Goal: Find specific page/section: Find specific page/section

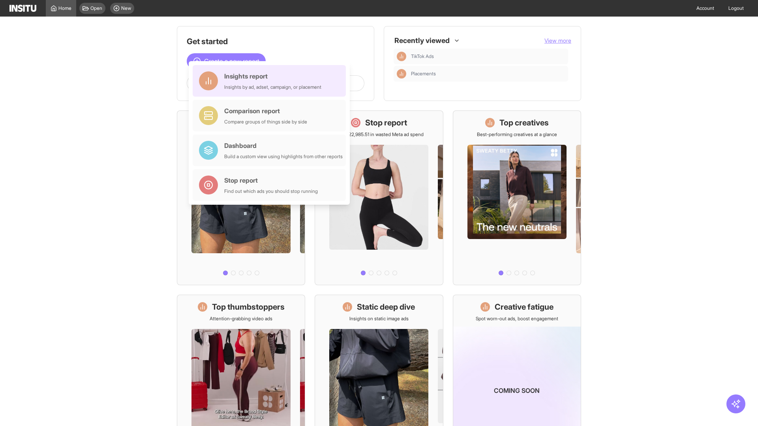
click at [271, 81] on div "Insights report Insights by ad, adset, campaign, or placement" at bounding box center [272, 80] width 97 height 19
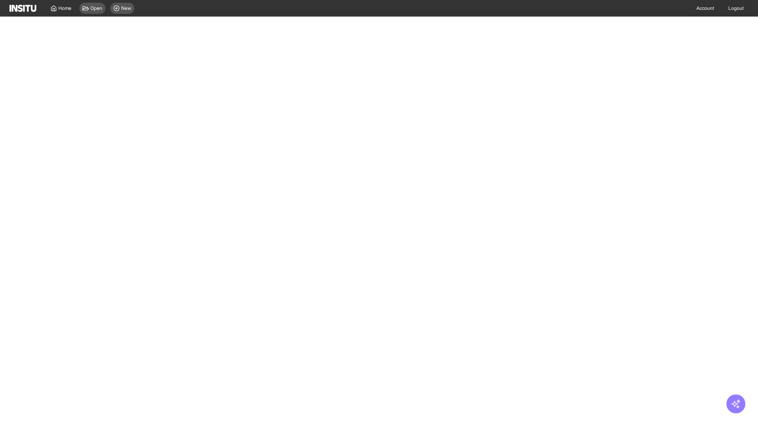
select select "**"
